Goal: Task Accomplishment & Management: Manage account settings

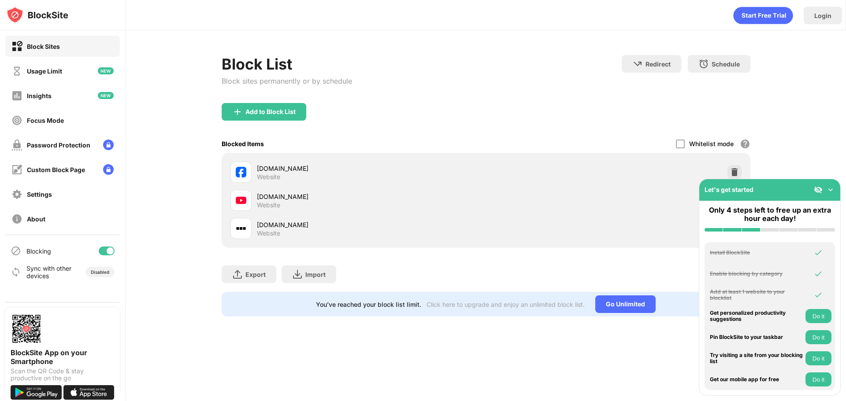
click at [97, 254] on div "Blocking" at bounding box center [62, 251] width 115 height 21
click at [102, 255] on div at bounding box center [107, 251] width 16 height 9
